Goal: Obtain resource: Download file/media

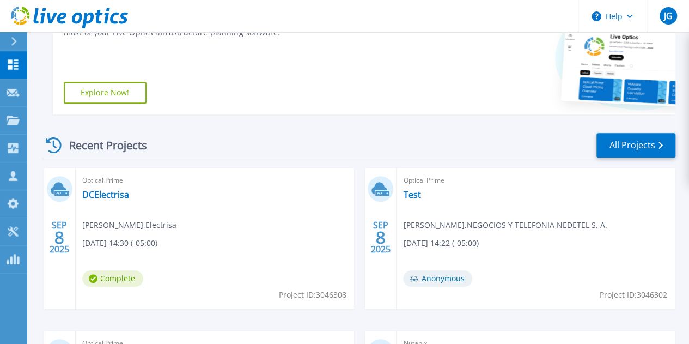
scroll to position [272, 0]
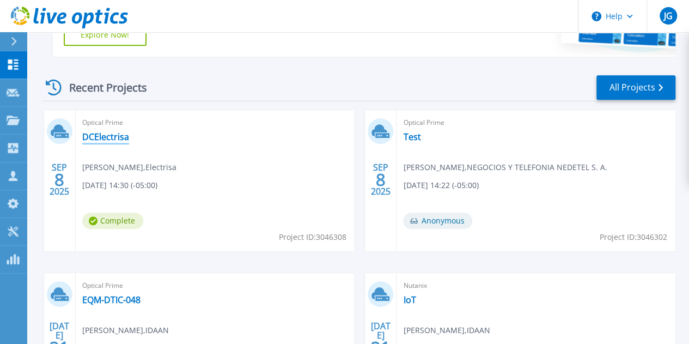
click at [125, 136] on link "DCElectrisa" at bounding box center [105, 136] width 47 height 11
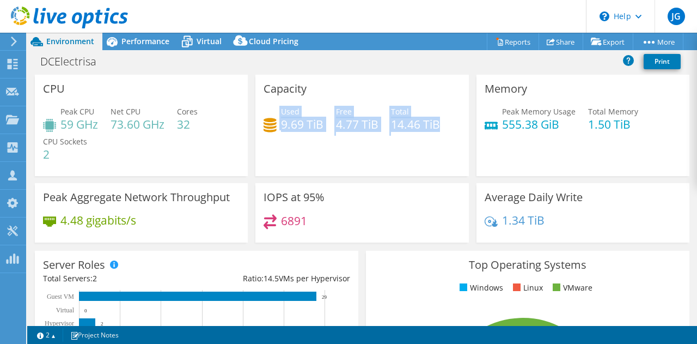
drag, startPoint x: 436, startPoint y: 127, endPoint x: 269, endPoint y: 126, distance: 166.7
click at [269, 126] on div "Used 9.69 TiB Free 4.77 TiB Total 14.46 TiB" at bounding box center [362, 123] width 197 height 35
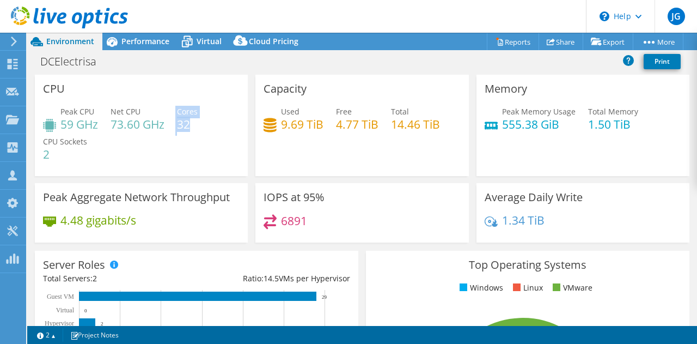
drag, startPoint x: 189, startPoint y: 124, endPoint x: 111, endPoint y: 133, distance: 78.5
click at [111, 133] on div "Peak CPU 59 GHz Net CPU 73.60 GHz Cores 32 CPU Sockets 2" at bounding box center [141, 138] width 197 height 65
click at [212, 149] on div "Peak CPU 59 GHz Net CPU 73.60 GHz Cores 32 CPU Sockets 2" at bounding box center [141, 138] width 197 height 65
click at [150, 42] on span "Performance" at bounding box center [145, 41] width 48 height 10
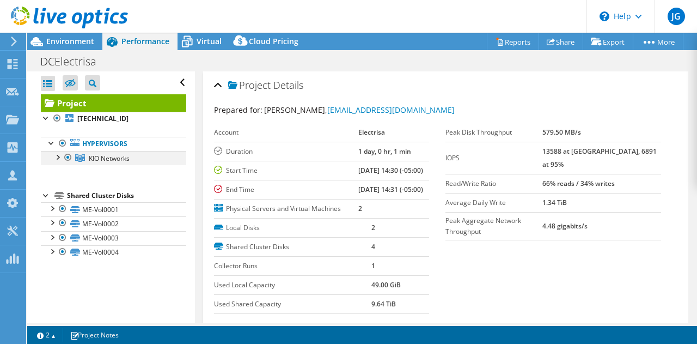
click at [59, 155] on div at bounding box center [57, 156] width 11 height 11
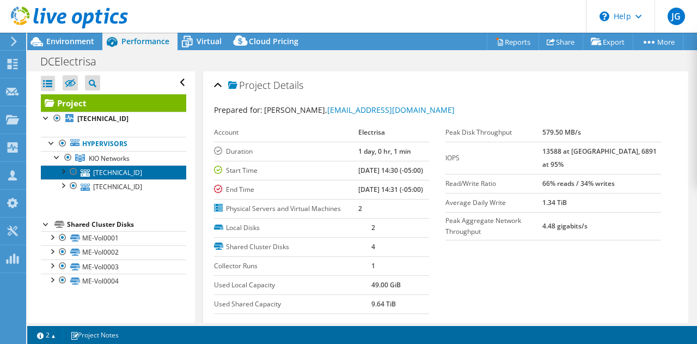
click at [98, 172] on link "[TECHNICAL_ID]" at bounding box center [113, 172] width 145 height 14
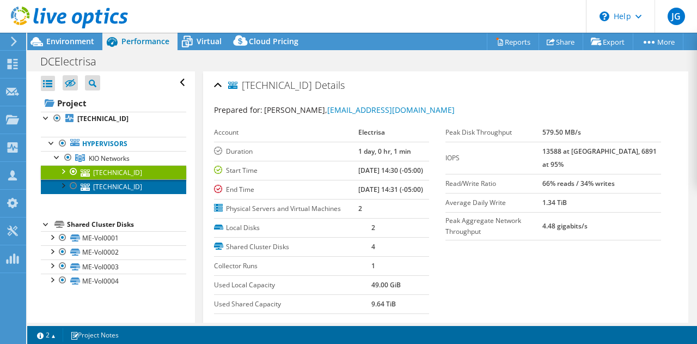
click at [108, 185] on link "[TECHNICAL_ID]" at bounding box center [113, 186] width 145 height 14
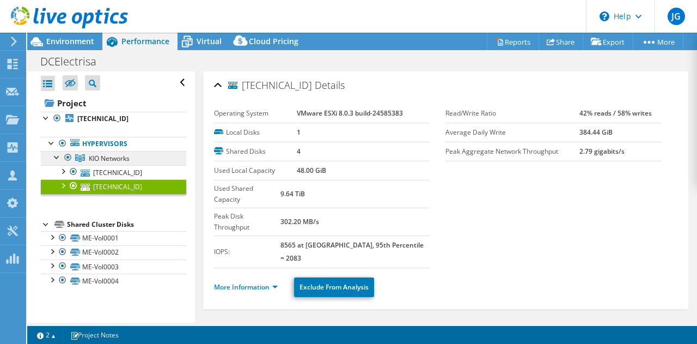
click at [120, 156] on span "KIO Networks" at bounding box center [109, 158] width 41 height 9
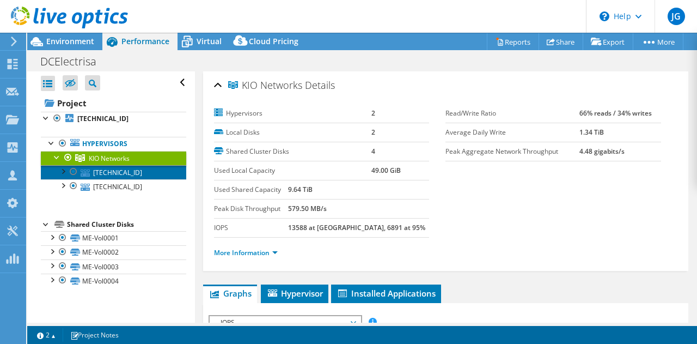
click at [121, 169] on link "[TECHNICAL_ID]" at bounding box center [113, 172] width 145 height 14
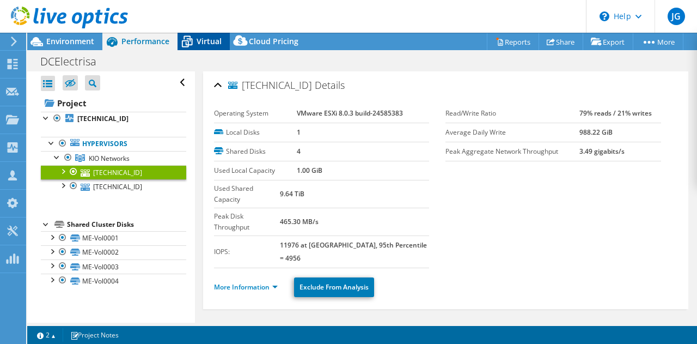
click at [199, 44] on span "Virtual" at bounding box center [209, 41] width 25 height 10
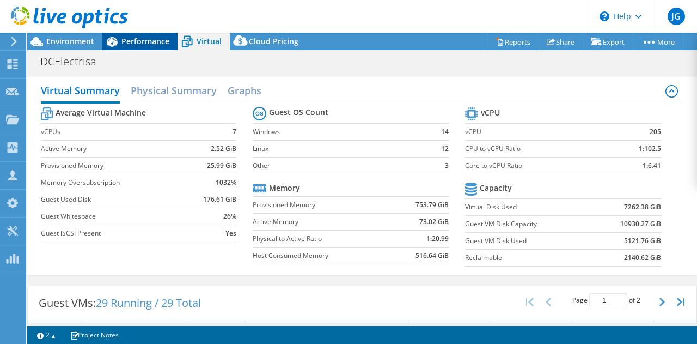
click at [167, 44] on span "Performance" at bounding box center [145, 41] width 48 height 10
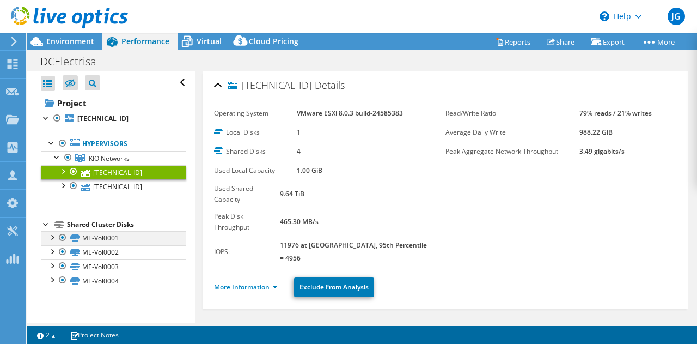
click at [54, 235] on div at bounding box center [51, 236] width 11 height 11
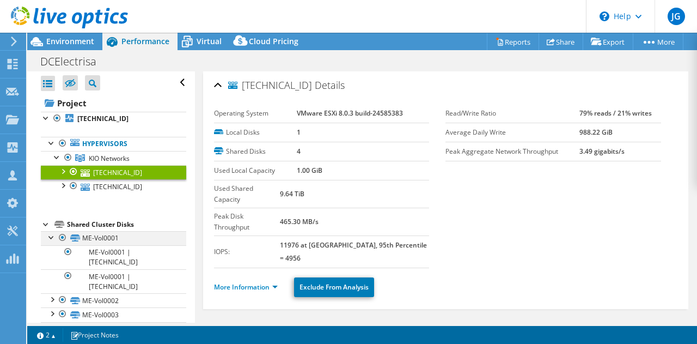
click at [54, 235] on div at bounding box center [51, 236] width 11 height 11
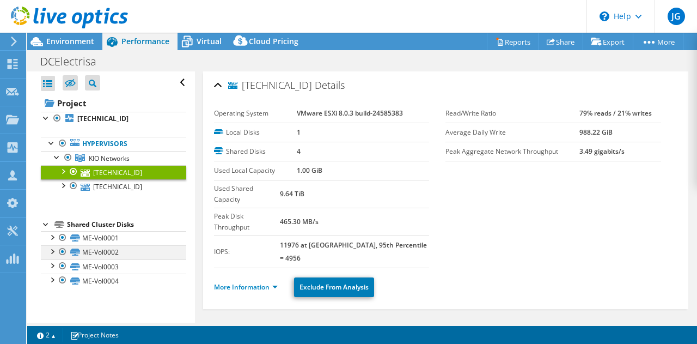
click at [54, 249] on div at bounding box center [51, 250] width 11 height 11
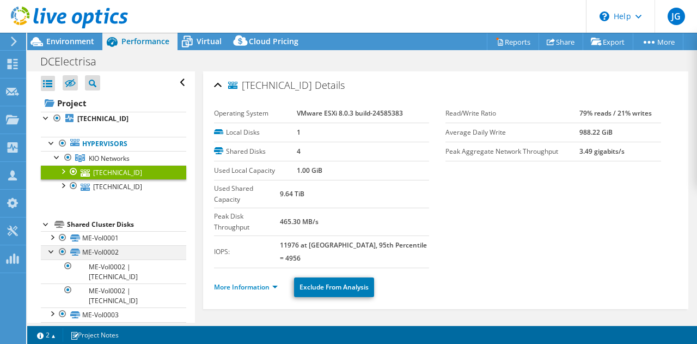
click at [54, 249] on div at bounding box center [51, 250] width 11 height 11
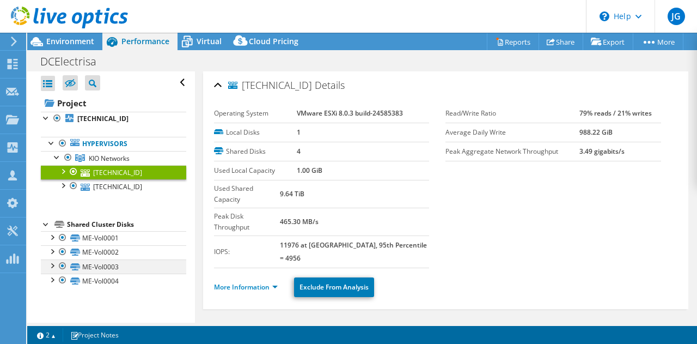
click at [52, 265] on div at bounding box center [51, 264] width 11 height 11
click at [78, 42] on span "Environment" at bounding box center [70, 41] width 48 height 10
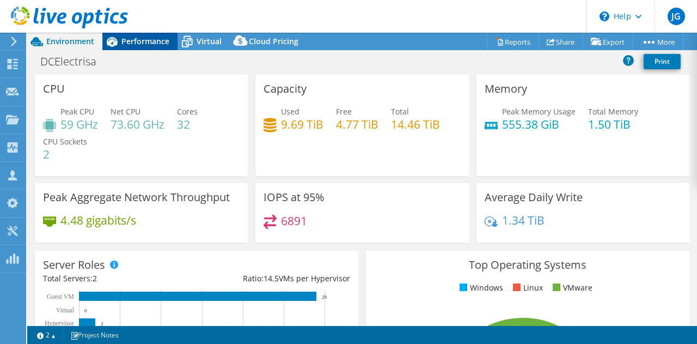
click at [148, 47] on div "Performance" at bounding box center [139, 41] width 75 height 17
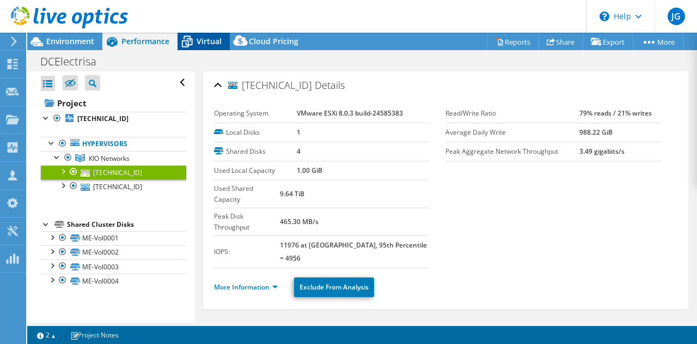
click at [202, 44] on span "Virtual" at bounding box center [209, 41] width 25 height 10
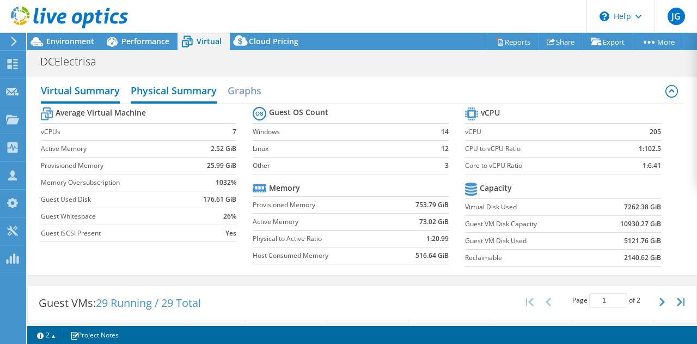
click at [200, 98] on h2 "Physical Summary" at bounding box center [174, 92] width 86 height 24
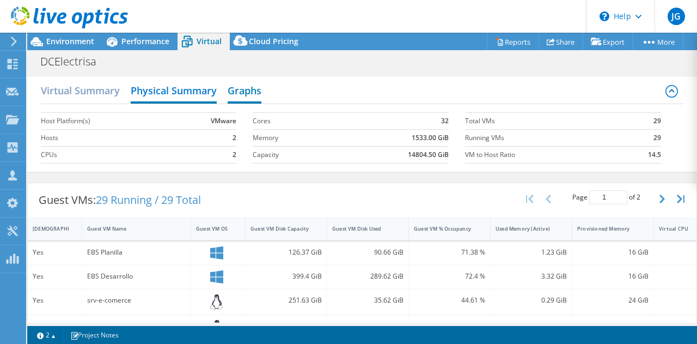
click at [242, 88] on h2 "Graphs" at bounding box center [245, 92] width 34 height 24
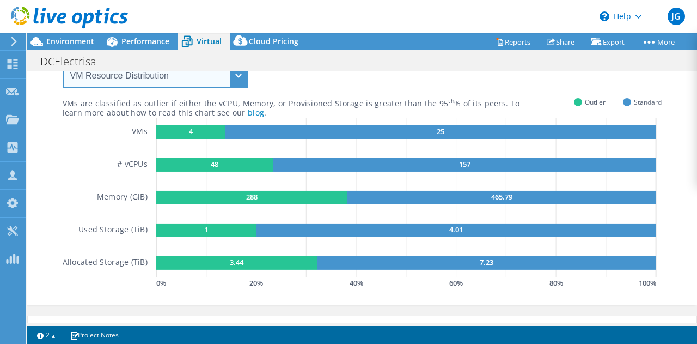
scroll to position [46, 0]
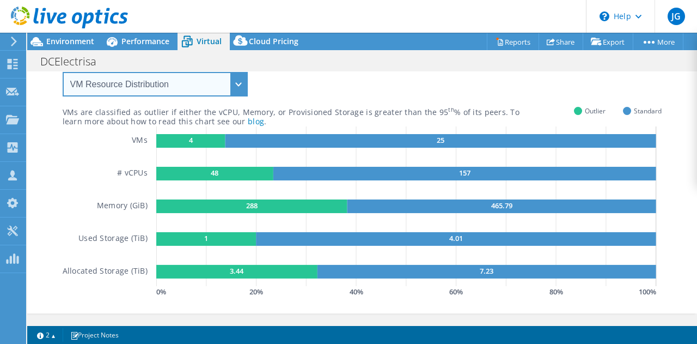
click at [232, 81] on select "VM Resource Distribution Provisioning Contrast Over Provisioning" at bounding box center [155, 84] width 185 height 25
select select "Provisioning Contrast"
click at [63, 72] on select "VM Resource Distribution Provisioning Contrast Over Provisioning" at bounding box center [155, 84] width 185 height 25
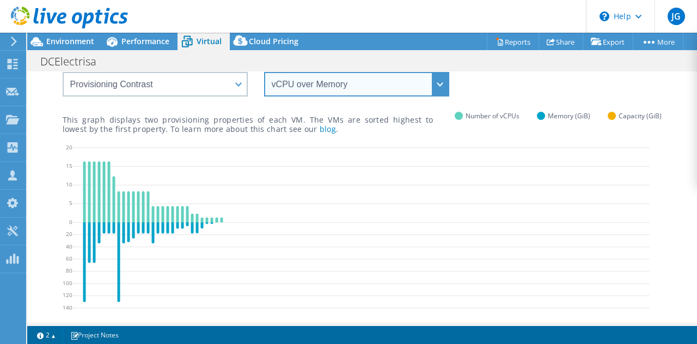
click at [422, 77] on select "vCPU over Memory vCPU over Capacity Memory over vCPU Memory over Capacity Capac…" at bounding box center [356, 84] width 185 height 25
click at [264, 72] on select "vCPU over Memory vCPU over Capacity Memory over vCPU Memory over Capacity Capac…" at bounding box center [356, 84] width 185 height 25
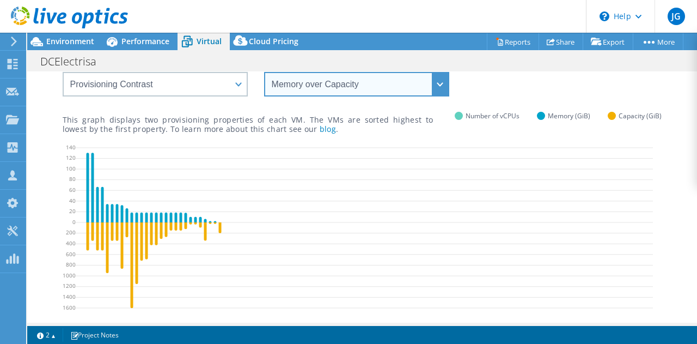
click at [437, 83] on select "vCPU over Memory vCPU over Capacity Memory over vCPU Memory over Capacity Capac…" at bounding box center [356, 84] width 185 height 25
click at [264, 72] on select "vCPU over Memory vCPU over Capacity Memory over vCPU Memory over Capacity Capac…" at bounding box center [356, 84] width 185 height 25
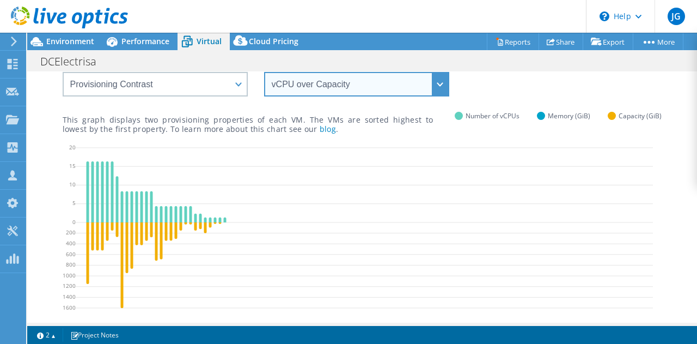
drag, startPoint x: 447, startPoint y: 79, endPoint x: 440, endPoint y: 86, distance: 9.2
click at [447, 79] on select "vCPU over Memory vCPU over Capacity Memory over vCPU Memory over Capacity Capac…" at bounding box center [356, 84] width 185 height 25
click at [264, 72] on select "vCPU over Memory vCPU over Capacity Memory over vCPU Memory over Capacity Capac…" at bounding box center [356, 84] width 185 height 25
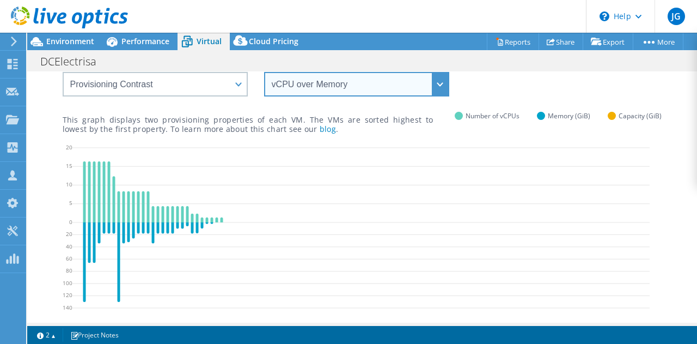
click at [435, 86] on select "vCPU over Memory vCPU over Capacity Memory over vCPU Memory over Capacity Capac…" at bounding box center [356, 84] width 185 height 25
select select "Capacity over Memory"
click at [264, 72] on select "vCPU over Memory vCPU over Capacity Memory over vCPU Memory over Capacity Capac…" at bounding box center [356, 84] width 185 height 25
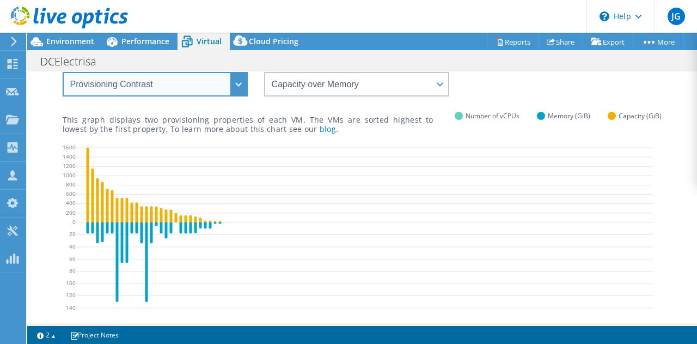
click at [233, 89] on select "VM Resource Distribution Provisioning Contrast Over Provisioning" at bounding box center [155, 84] width 185 height 25
select select "Over Provisioning"
click at [63, 72] on select "VM Resource Distribution Provisioning Contrast Over Provisioning" at bounding box center [155, 84] width 185 height 25
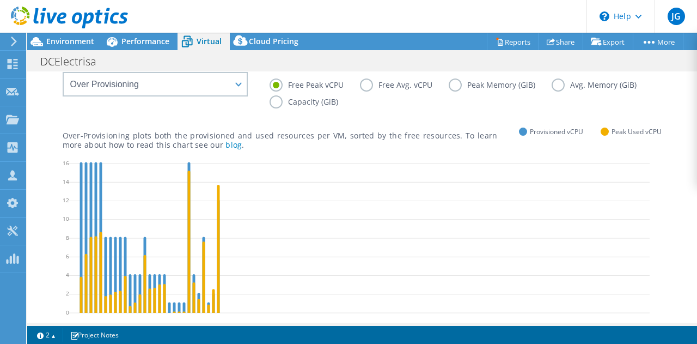
click at [369, 86] on label "Free Avg. vCPU" at bounding box center [404, 84] width 89 height 13
click at [0, 0] on input "Free Avg. vCPU" at bounding box center [0, 0] width 0 height 0
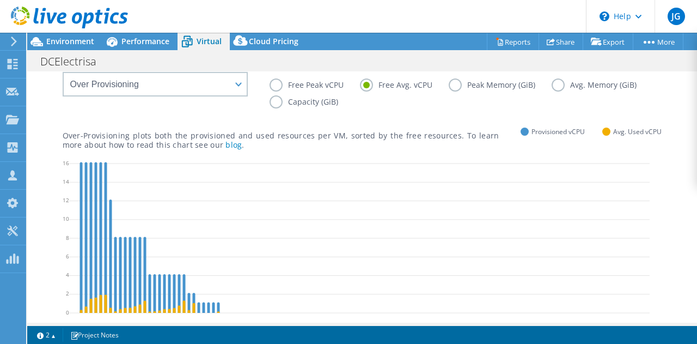
click at [276, 88] on label "Free Peak vCPU" at bounding box center [315, 84] width 90 height 13
click at [0, 0] on input "Free Peak vCPU" at bounding box center [0, 0] width 0 height 0
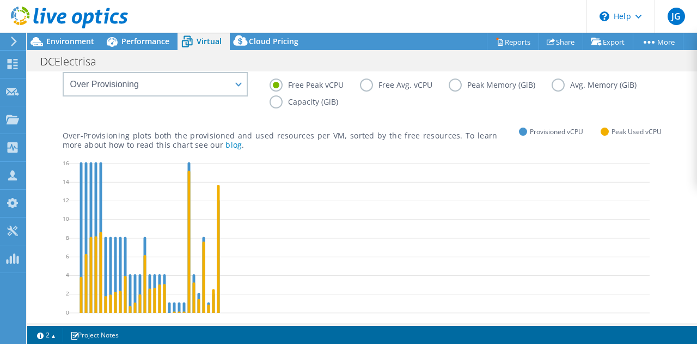
click at [363, 84] on label "Free Avg. vCPU" at bounding box center [404, 84] width 89 height 13
click at [0, 0] on input "Free Avg. vCPU" at bounding box center [0, 0] width 0 height 0
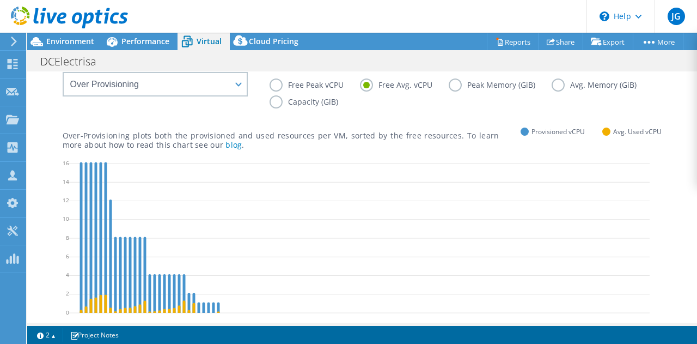
click at [458, 86] on label "Peak Memory (GiB)" at bounding box center [500, 84] width 103 height 13
click at [0, 0] on input "Peak Memory (GiB)" at bounding box center [0, 0] width 0 height 0
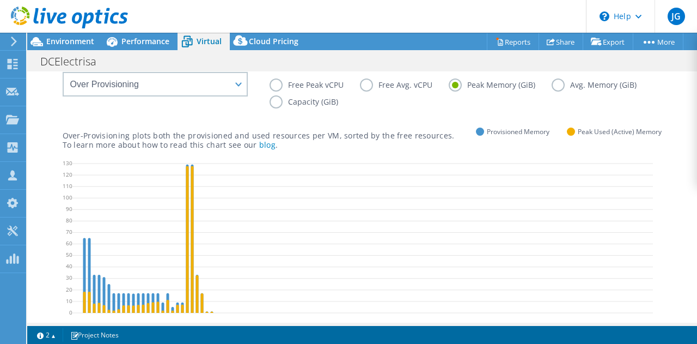
click at [556, 82] on label "Avg. Memory (GiB)" at bounding box center [602, 84] width 101 height 13
click at [0, 0] on input "Avg. Memory (GiB)" at bounding box center [0, 0] width 0 height 0
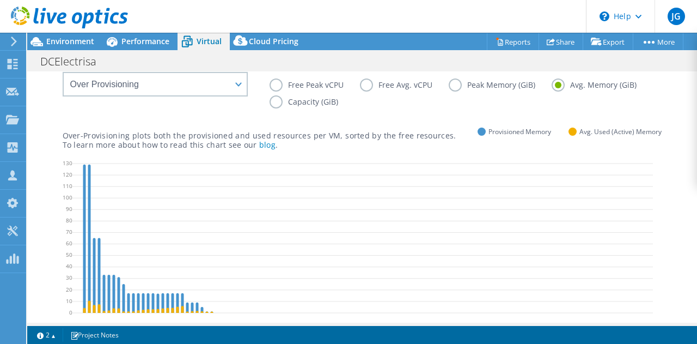
click at [276, 106] on label "Capacity (GiB)" at bounding box center [312, 101] width 85 height 13
click at [0, 0] on input "Capacity (GiB)" at bounding box center [0, 0] width 0 height 0
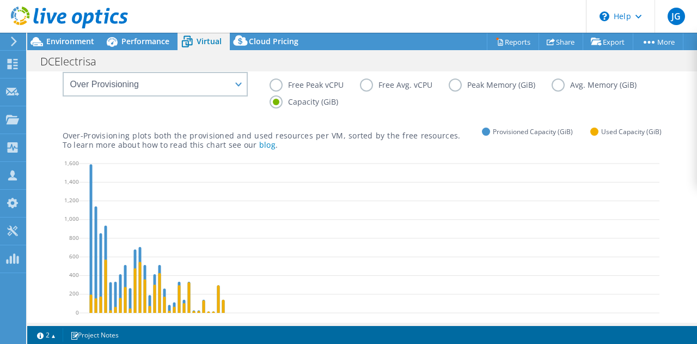
click at [277, 87] on label "Free Peak vCPU" at bounding box center [315, 84] width 90 height 13
click at [0, 0] on input "Free Peak vCPU" at bounding box center [0, 0] width 0 height 0
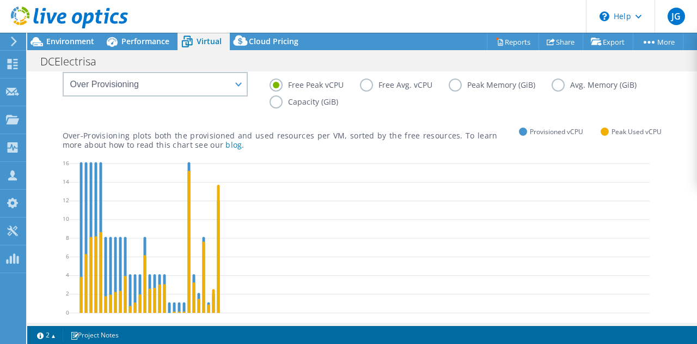
click at [363, 87] on label "Free Avg. vCPU" at bounding box center [404, 84] width 89 height 13
click at [0, 0] on input "Free Avg. vCPU" at bounding box center [0, 0] width 0 height 0
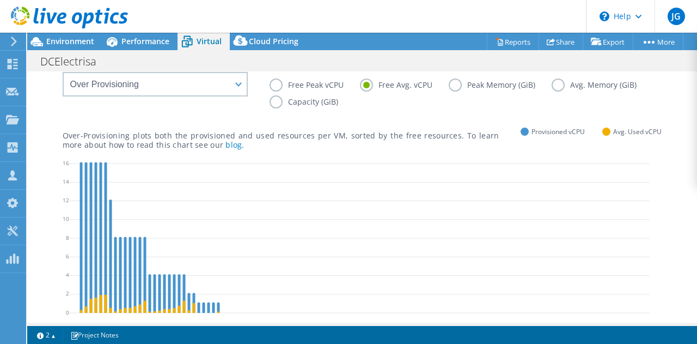
click at [273, 81] on label "Free Peak vCPU" at bounding box center [315, 84] width 90 height 13
click at [0, 0] on input "Free Peak vCPU" at bounding box center [0, 0] width 0 height 0
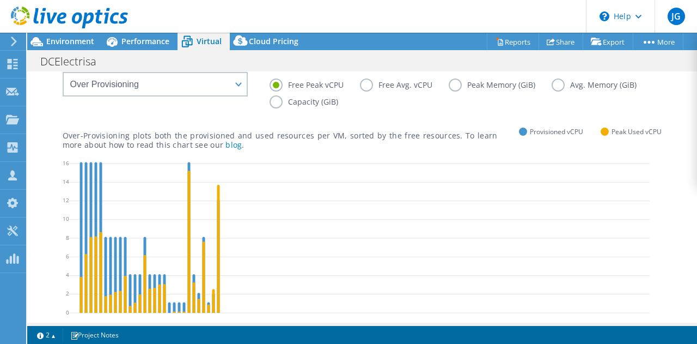
click at [368, 87] on label "Free Avg. vCPU" at bounding box center [404, 84] width 89 height 13
click at [0, 0] on input "Free Avg. vCPU" at bounding box center [0, 0] width 0 height 0
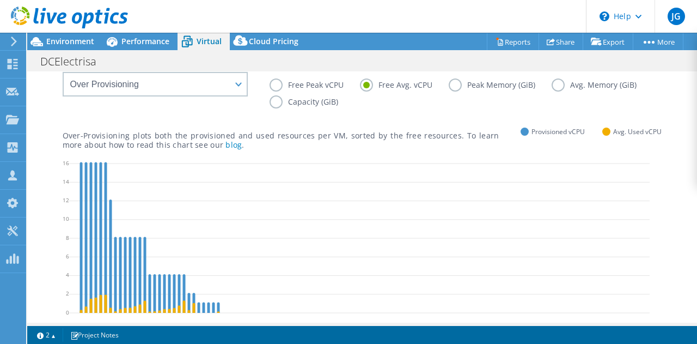
click at [458, 89] on label "Peak Memory (GiB)" at bounding box center [500, 84] width 103 height 13
click at [0, 0] on input "Peak Memory (GiB)" at bounding box center [0, 0] width 0 height 0
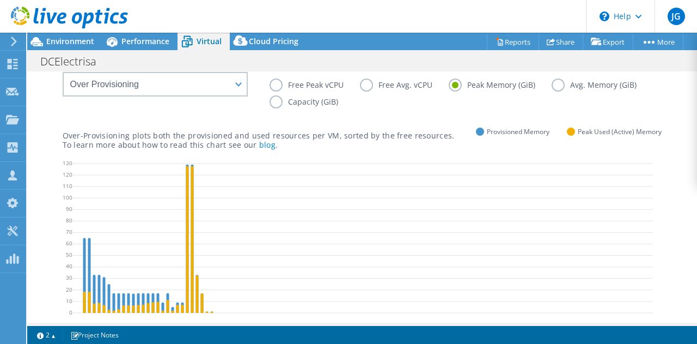
click at [273, 102] on label "Capacity (GiB)" at bounding box center [312, 101] width 85 height 13
click at [0, 0] on input "Capacity (GiB)" at bounding box center [0, 0] width 0 height 0
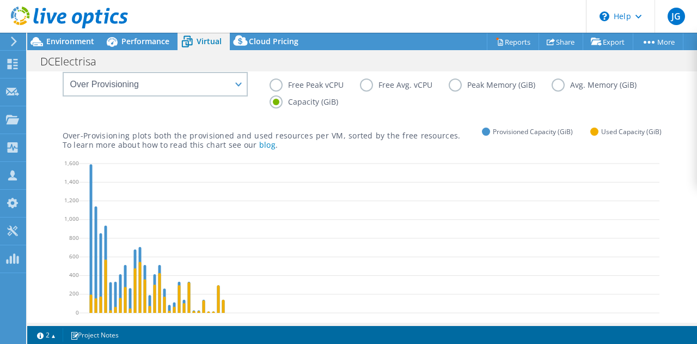
scroll to position [0, 0]
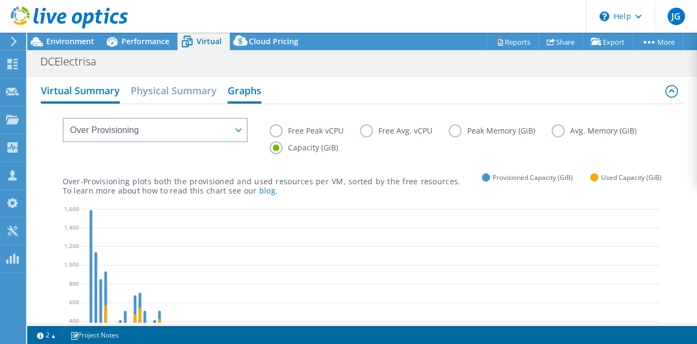
click at [109, 101] on h2 "Virtual Summary" at bounding box center [80, 92] width 79 height 24
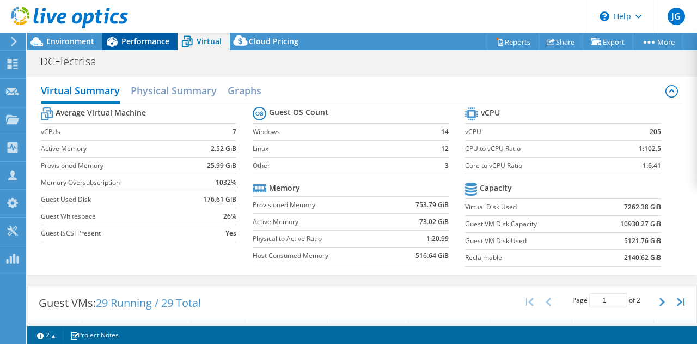
click at [150, 39] on span "Performance" at bounding box center [145, 41] width 48 height 10
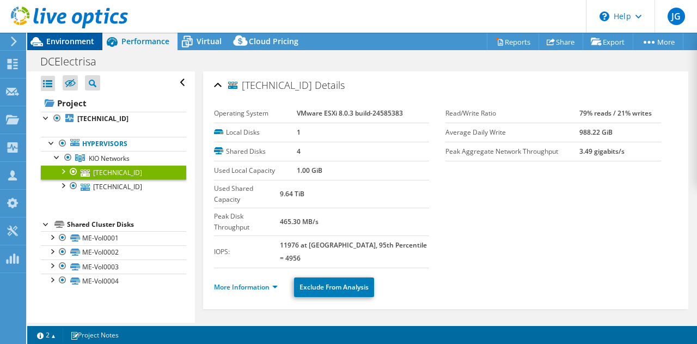
click at [88, 40] on span "Environment" at bounding box center [70, 41] width 48 height 10
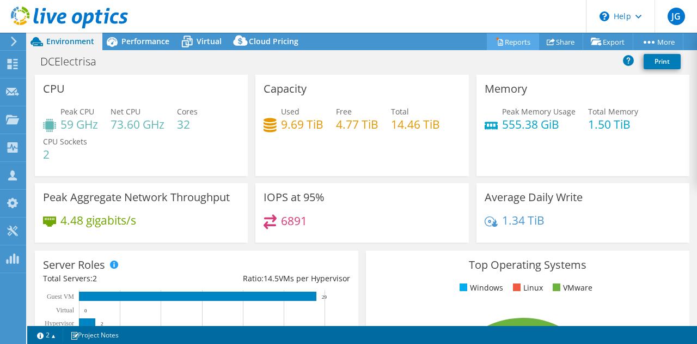
click at [524, 40] on link "Reports" at bounding box center [513, 41] width 52 height 17
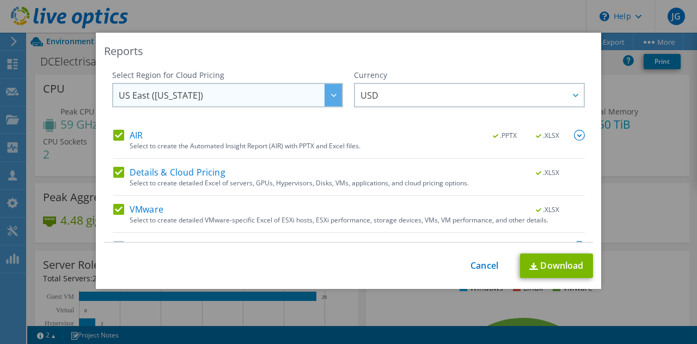
click at [330, 95] on div at bounding box center [333, 95] width 17 height 22
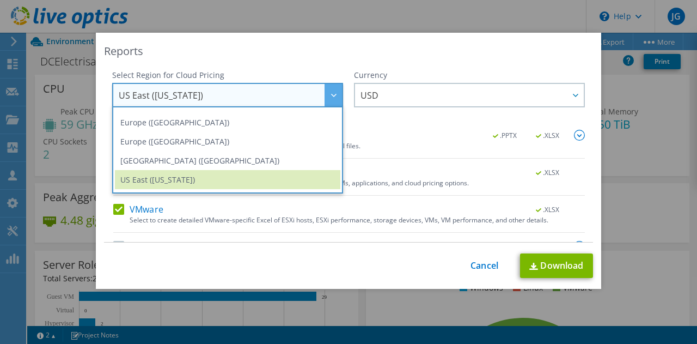
scroll to position [147, 0]
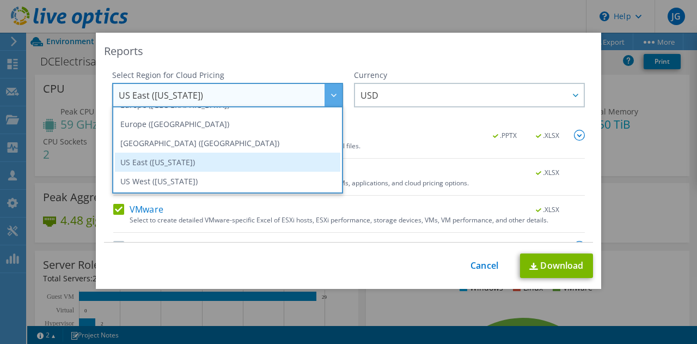
click at [253, 163] on li "US East ([US_STATE])" at bounding box center [228, 162] width 226 height 19
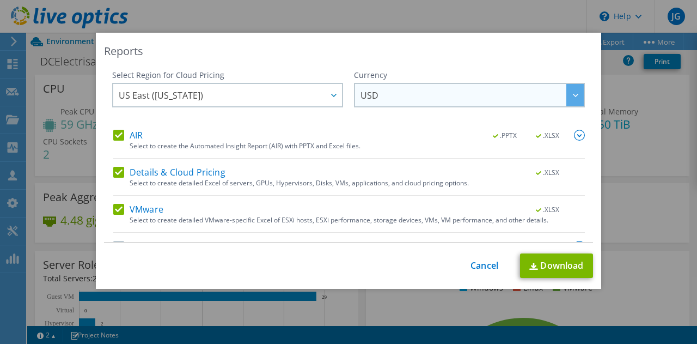
click at [537, 89] on span "USD" at bounding box center [472, 95] width 223 height 22
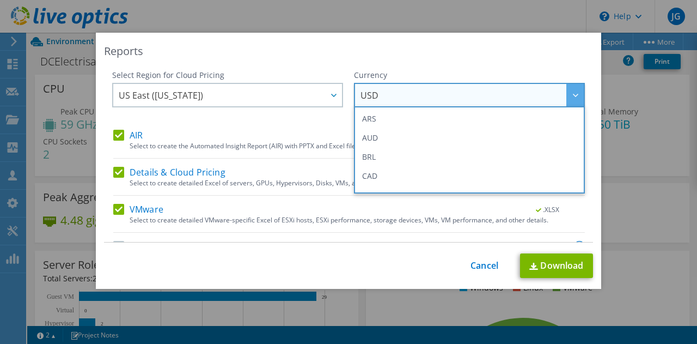
click at [537, 89] on span "USD" at bounding box center [472, 95] width 223 height 22
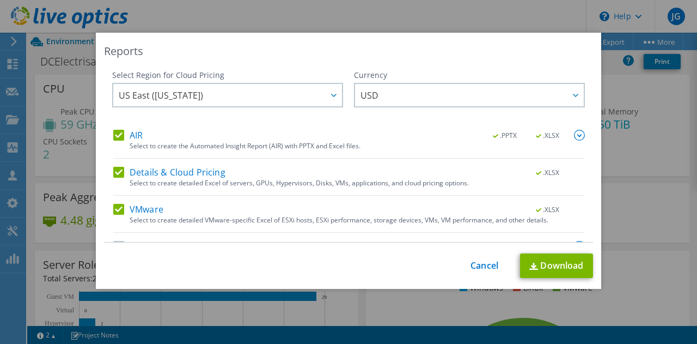
scroll to position [26, 0]
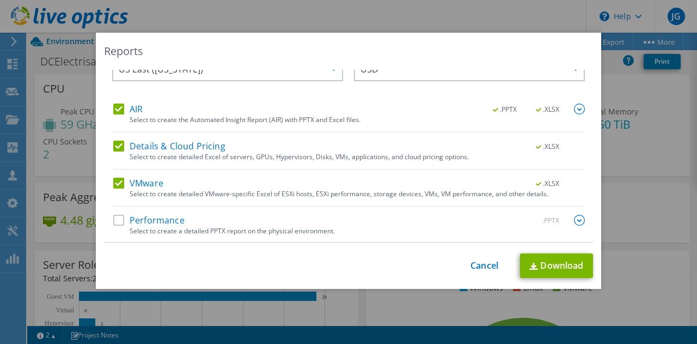
click at [119, 221] on label "Performance" at bounding box center [148, 220] width 71 height 11
click at [0, 0] on input "Performance" at bounding box center [0, 0] width 0 height 0
click at [114, 143] on label "Details & Cloud Pricing" at bounding box center [169, 146] width 112 height 11
click at [0, 0] on input "Details & Cloud Pricing" at bounding box center [0, 0] width 0 height 0
click at [560, 266] on link "Download" at bounding box center [556, 265] width 73 height 25
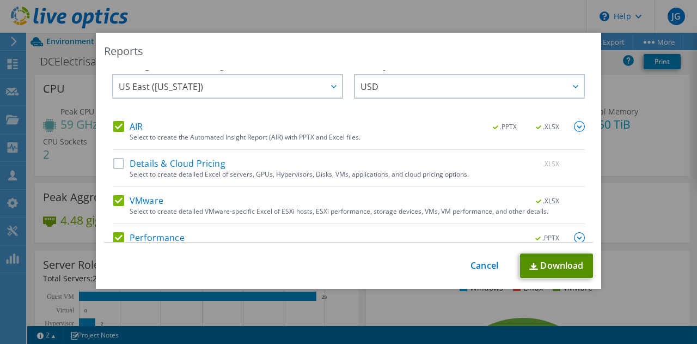
scroll to position [0, 0]
